Goal: Task Accomplishment & Management: Use online tool/utility

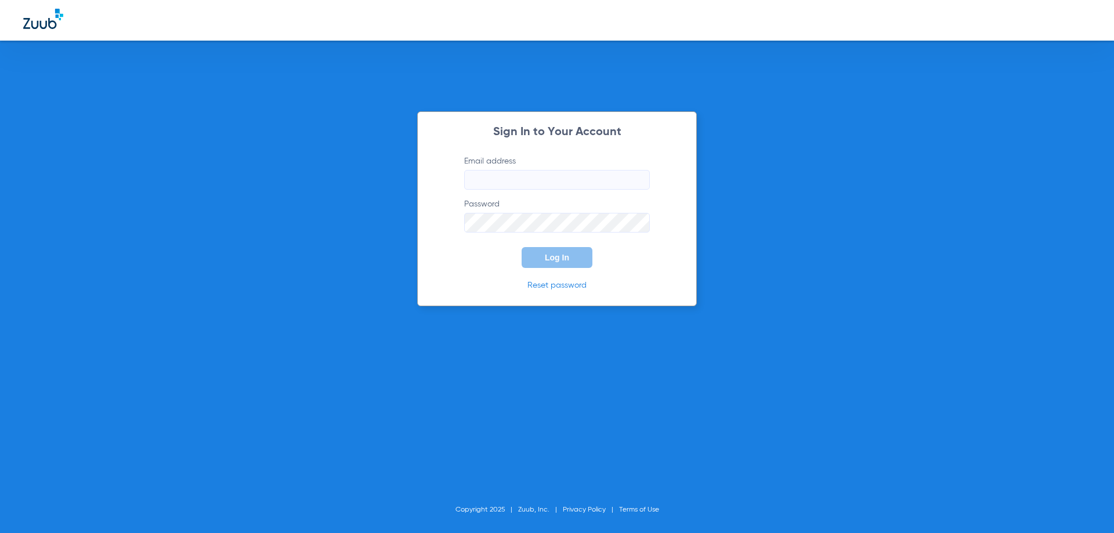
type input "[EMAIL_ADDRESS][DOMAIN_NAME]"
click at [563, 259] on span "Log In" at bounding box center [557, 257] width 24 height 9
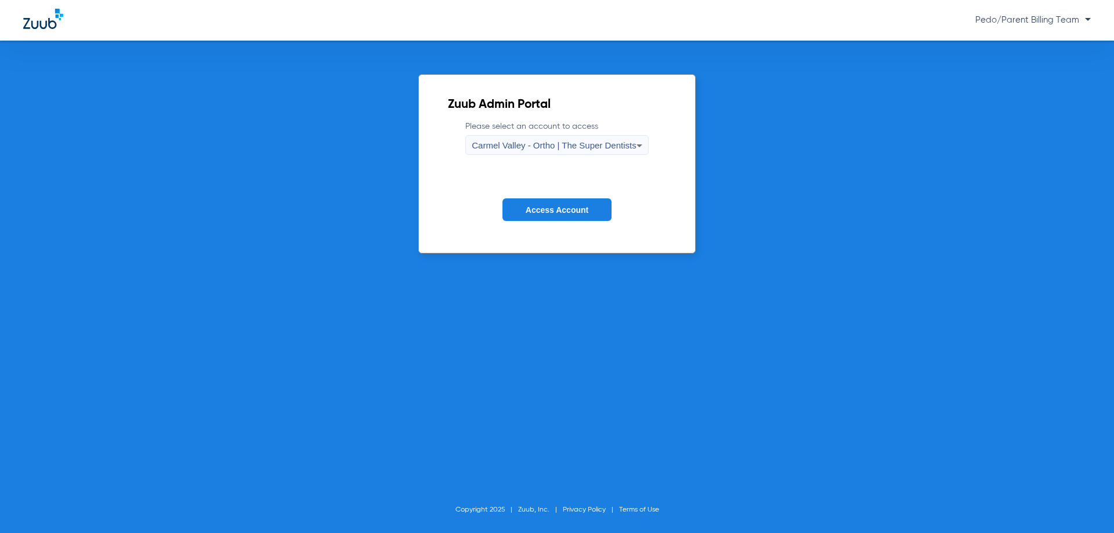
click at [523, 144] on span "Carmel Valley - Ortho | The Super Dentists" at bounding box center [554, 145] width 164 height 10
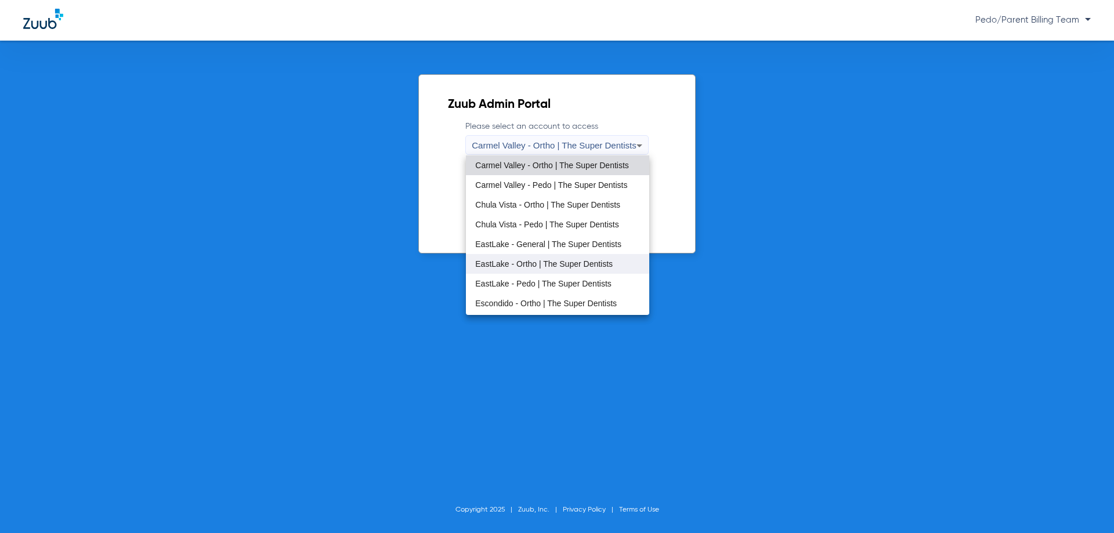
scroll to position [116, 0]
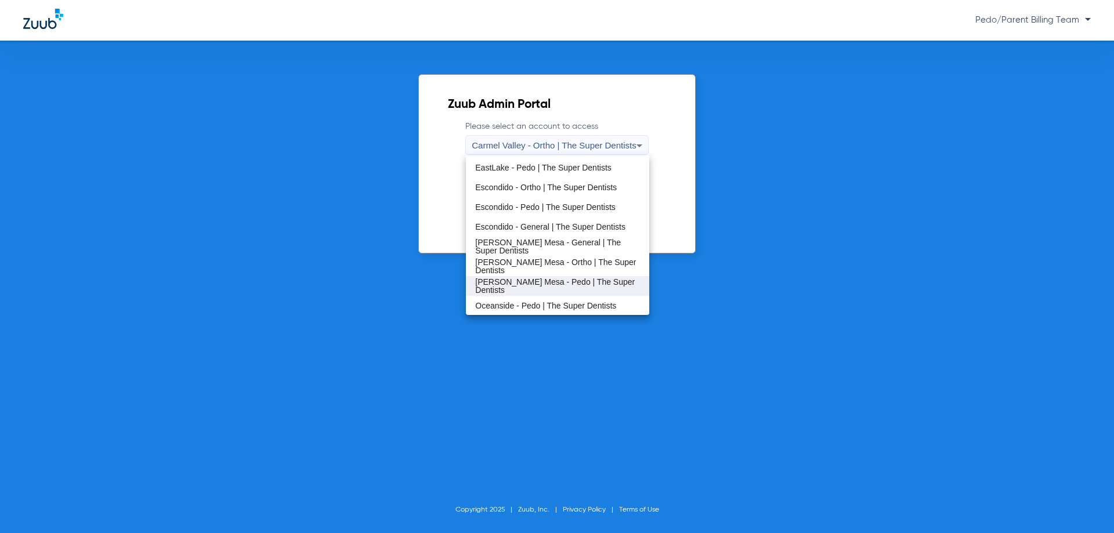
click at [543, 283] on span "[PERSON_NAME] Mesa - Pedo | The Super Dentists" at bounding box center [557, 286] width 164 height 16
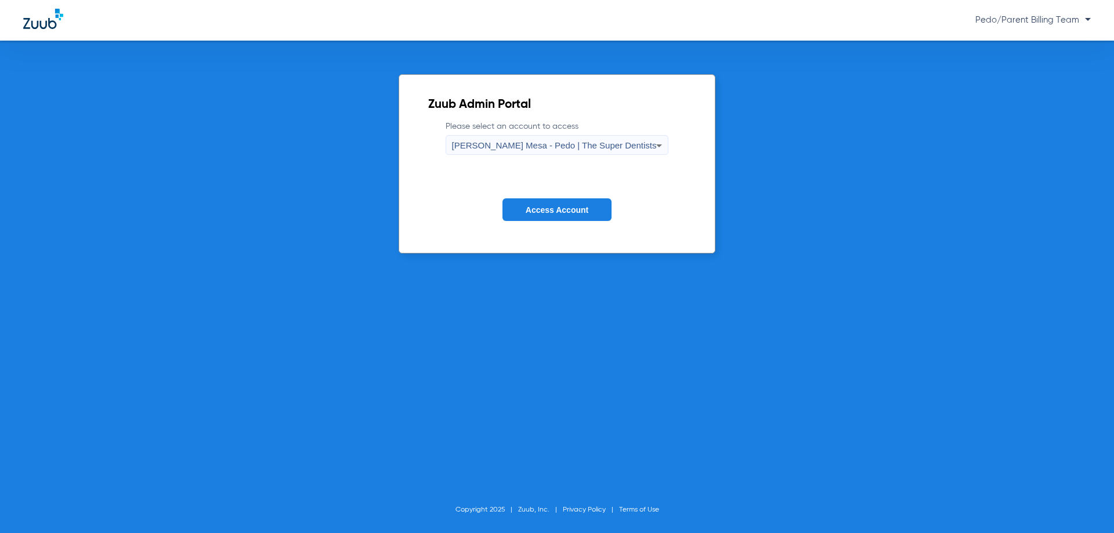
click at [544, 201] on button "Access Account" at bounding box center [557, 209] width 109 height 23
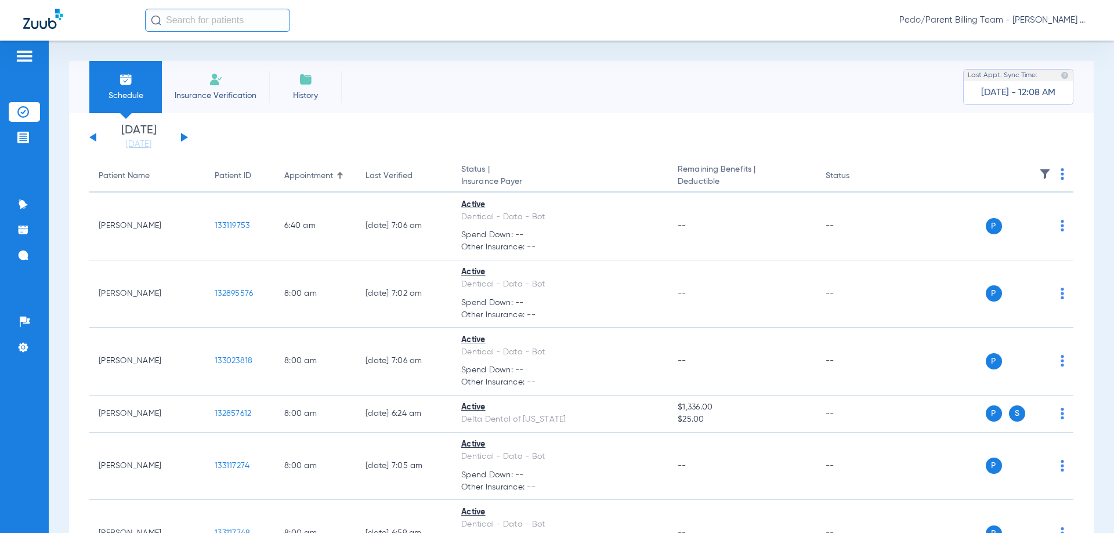
click at [98, 138] on div "[DATE] [DATE] [DATE] [DATE] [DATE] [DATE] [DATE] [DATE] [DATE] [DATE] [DATE] [D…" at bounding box center [138, 138] width 99 height 26
click at [96, 138] on button at bounding box center [92, 137] width 7 height 9
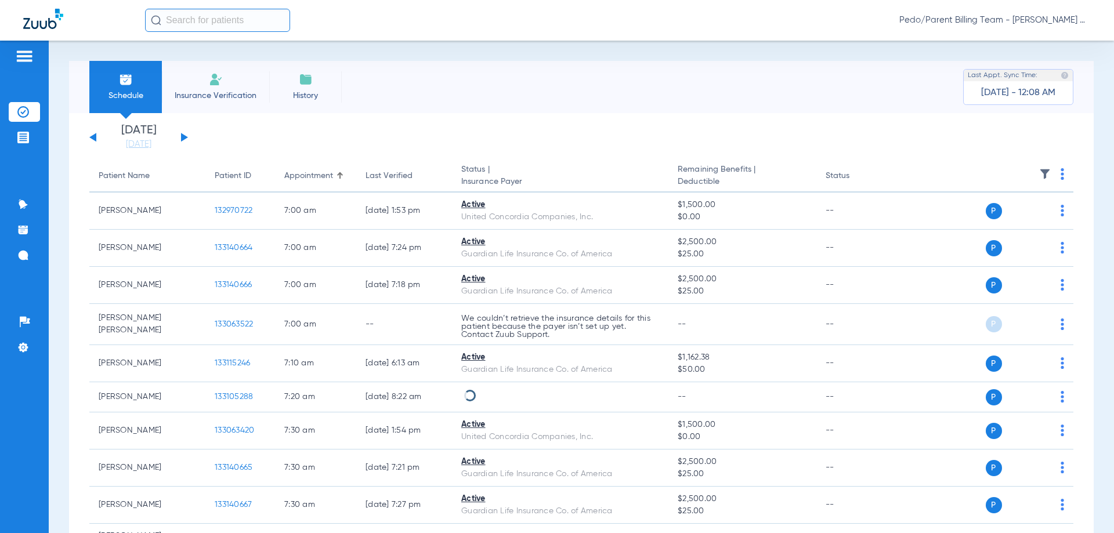
click at [200, 21] on input "text" at bounding box center [217, 20] width 145 height 23
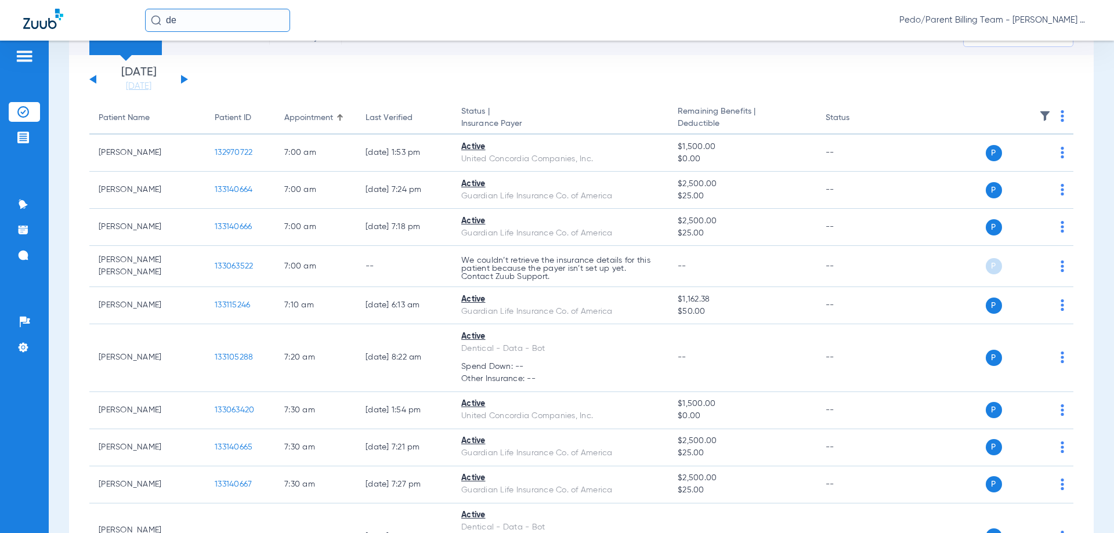
type input "de"
click at [213, 22] on input "de" at bounding box center [217, 20] width 145 height 23
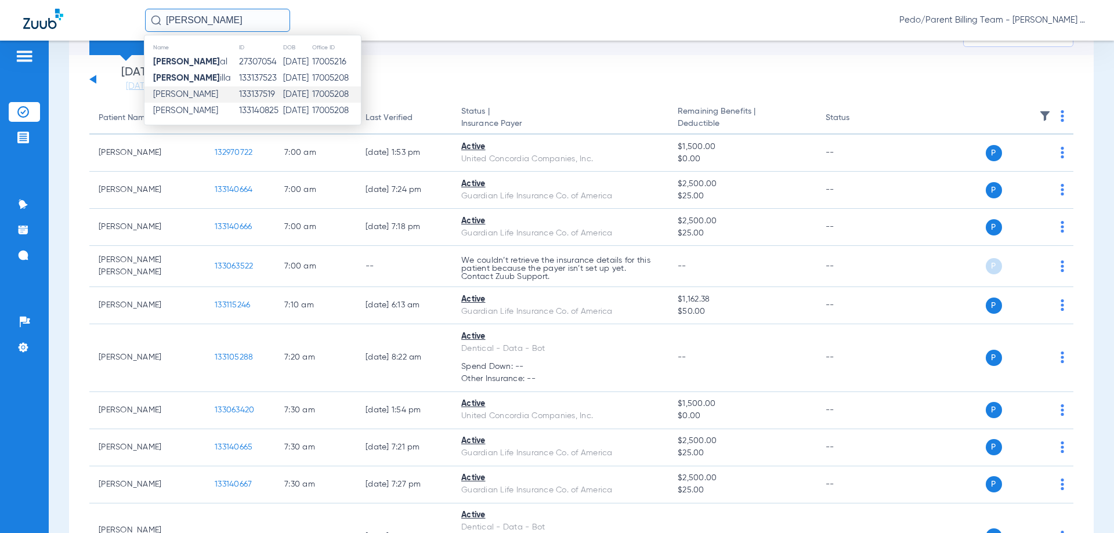
type input "[PERSON_NAME]"
click at [324, 94] on td "17005208" at bounding box center [336, 94] width 49 height 16
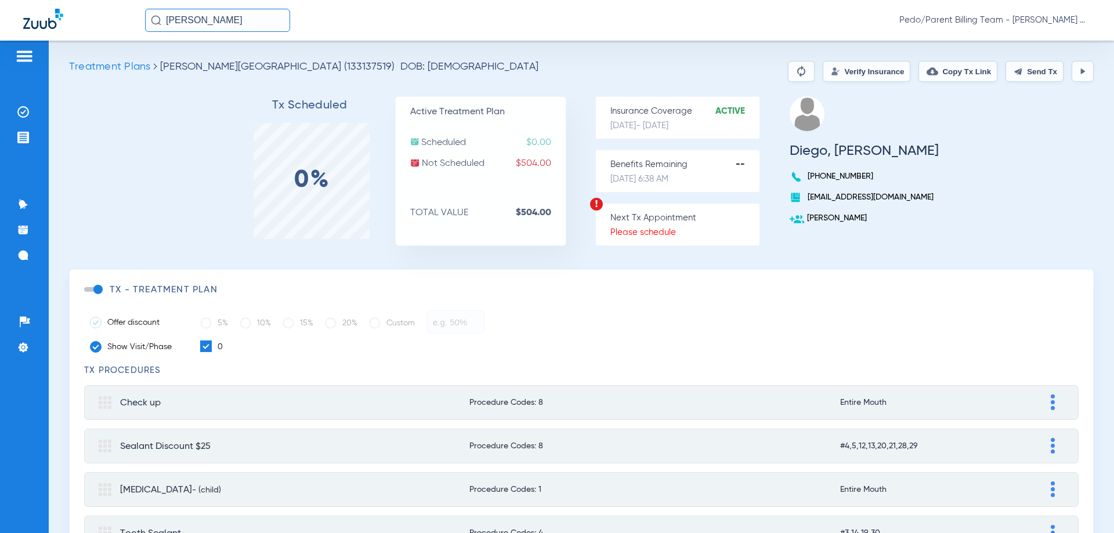
click at [115, 69] on span "Treatment Plans" at bounding box center [109, 67] width 81 height 10
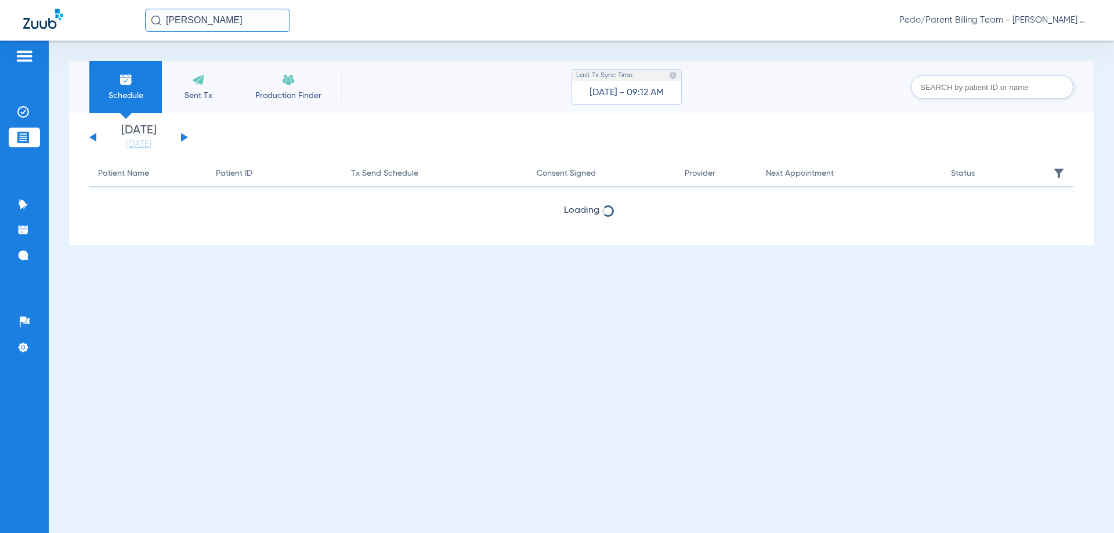
click at [209, 26] on input "[PERSON_NAME]" at bounding box center [217, 20] width 145 height 23
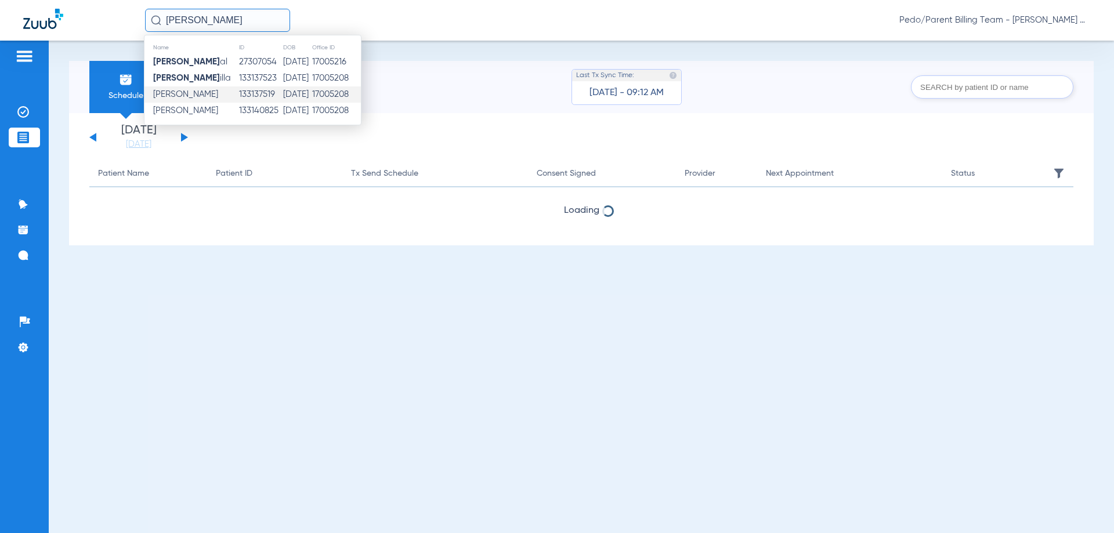
click at [239, 95] on td "133137519" at bounding box center [261, 94] width 44 height 16
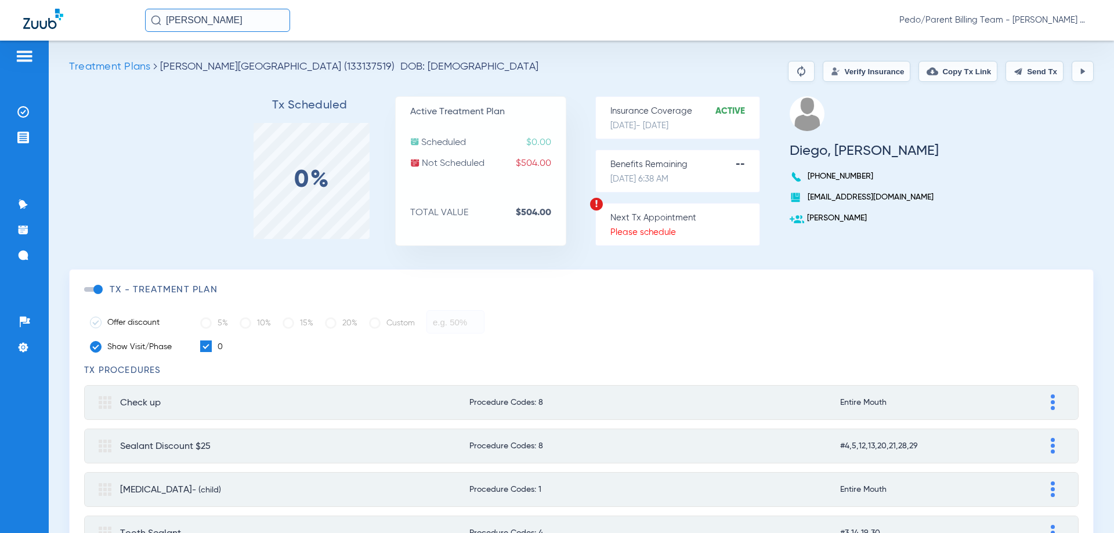
click at [840, 73] on button "Verify Insurance" at bounding box center [867, 71] width 88 height 21
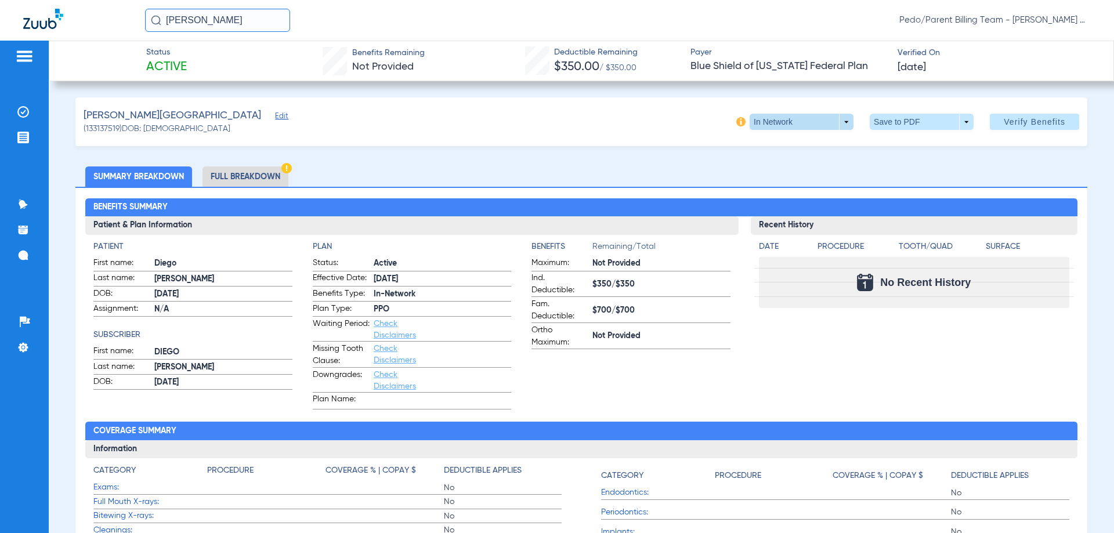
click at [839, 128] on span at bounding box center [802, 122] width 104 height 16
click at [593, 157] on div at bounding box center [557, 266] width 1114 height 533
